Goal: Information Seeking & Learning: Compare options

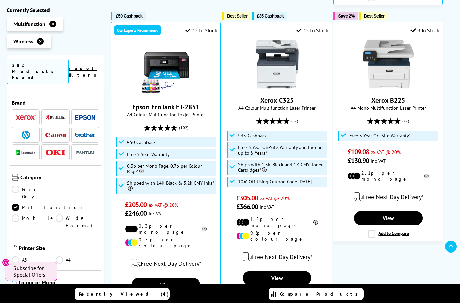
scroll to position [520, 0]
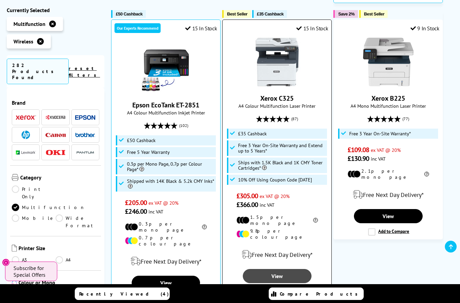
click at [273, 269] on link "View" at bounding box center [277, 276] width 69 height 14
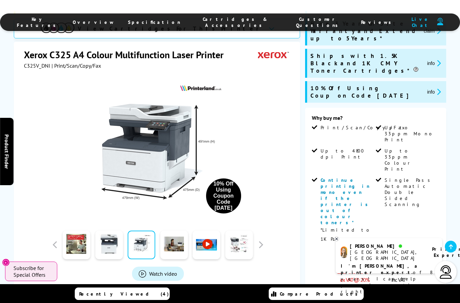
scroll to position [141, 0]
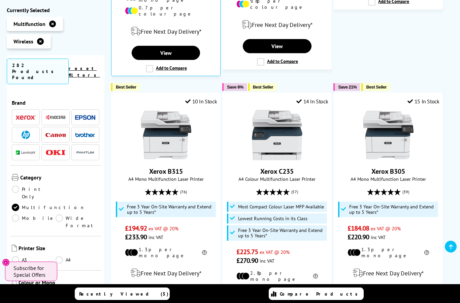
scroll to position [739, 0]
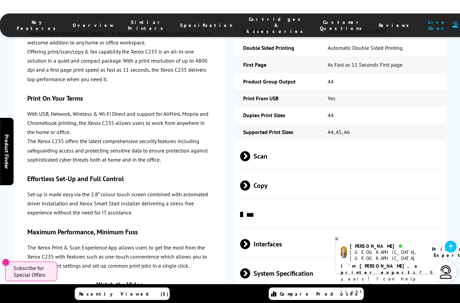
scroll to position [1602, 0]
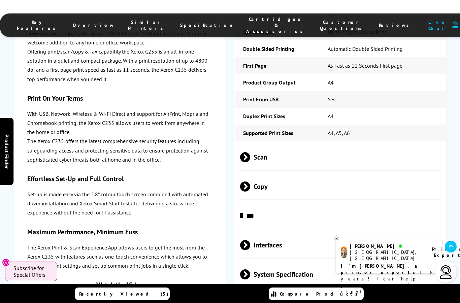
click at [250, 152] on span at bounding box center [250, 157] width 0 height 10
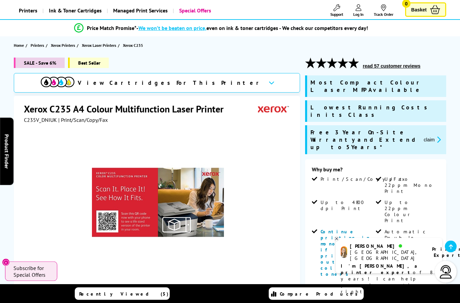
scroll to position [0, 0]
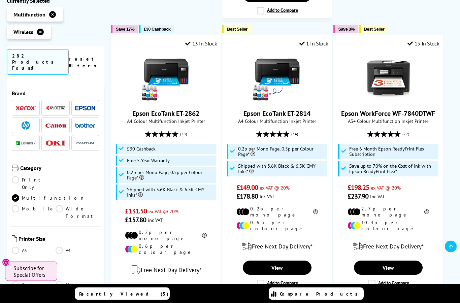
scroll to position [1082, 0]
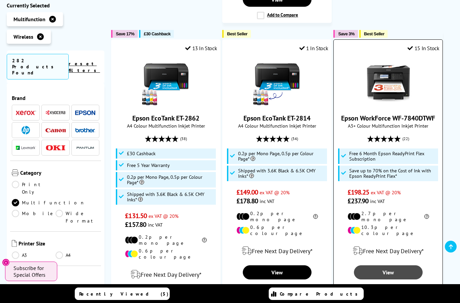
click at [378, 265] on link "View" at bounding box center [388, 272] width 69 height 14
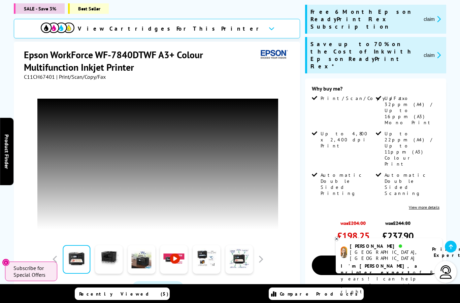
scroll to position [107, 0]
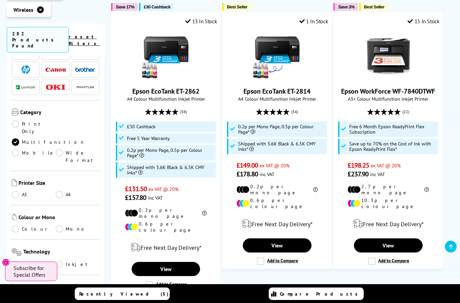
scroll to position [32, 0]
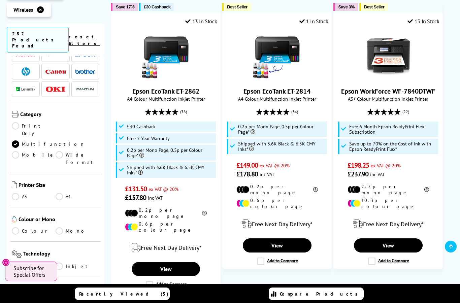
click at [60, 193] on link "A4" at bounding box center [78, 196] width 44 height 7
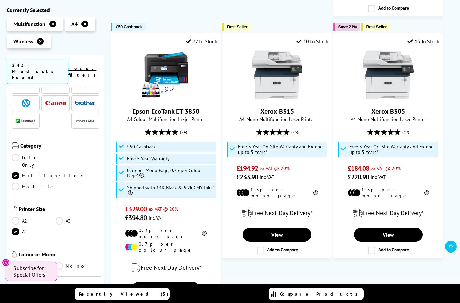
scroll to position [683, 0]
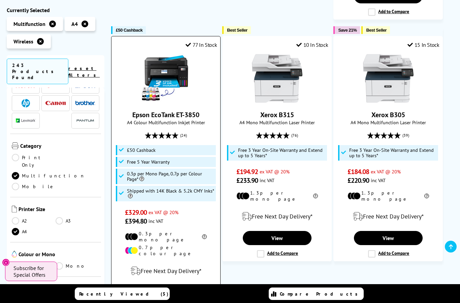
click at [157, 285] on link "View" at bounding box center [166, 292] width 69 height 14
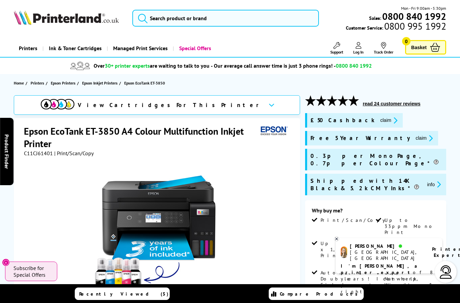
click at [395, 103] on button "read 24 customer reviews" at bounding box center [391, 104] width 62 height 6
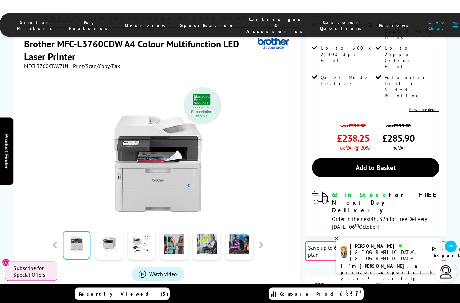
scroll to position [157, 0]
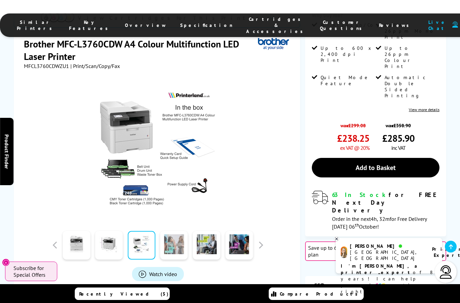
click at [187, 231] on link at bounding box center [174, 245] width 28 height 29
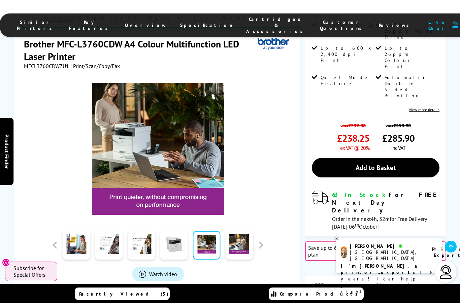
scroll to position [184, 0]
